Goal: Transaction & Acquisition: Purchase product/service

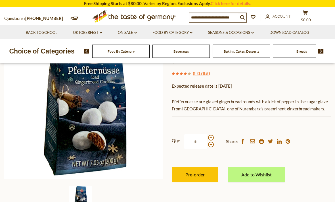
scroll to position [89, 0]
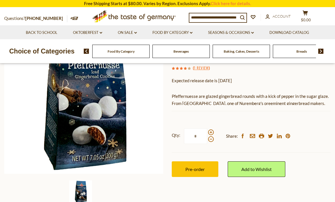
click at [205, 169] on span "Pre-order" at bounding box center [195, 168] width 19 height 5
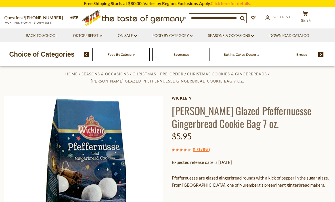
scroll to position [8, 0]
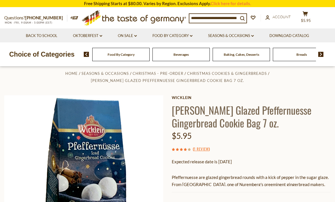
click at [307, 20] on button "cart $5.95" at bounding box center [305, 18] width 17 height 14
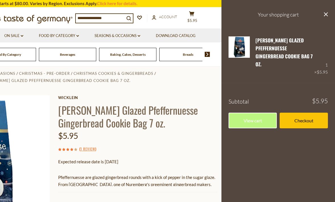
click at [261, 70] on link "Edit" at bounding box center [261, 72] width 10 height 5
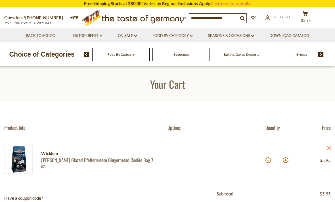
click at [285, 158] on button at bounding box center [286, 160] width 6 height 6
type input "*"
click at [288, 159] on button at bounding box center [286, 160] width 6 height 6
type input "*"
click at [288, 159] on button at bounding box center [286, 160] width 6 height 6
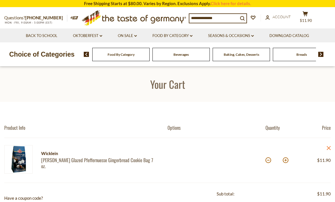
type input "*"
click at [285, 160] on button at bounding box center [286, 160] width 6 height 6
type input "*"
